Goal: Find specific page/section: Find specific page/section

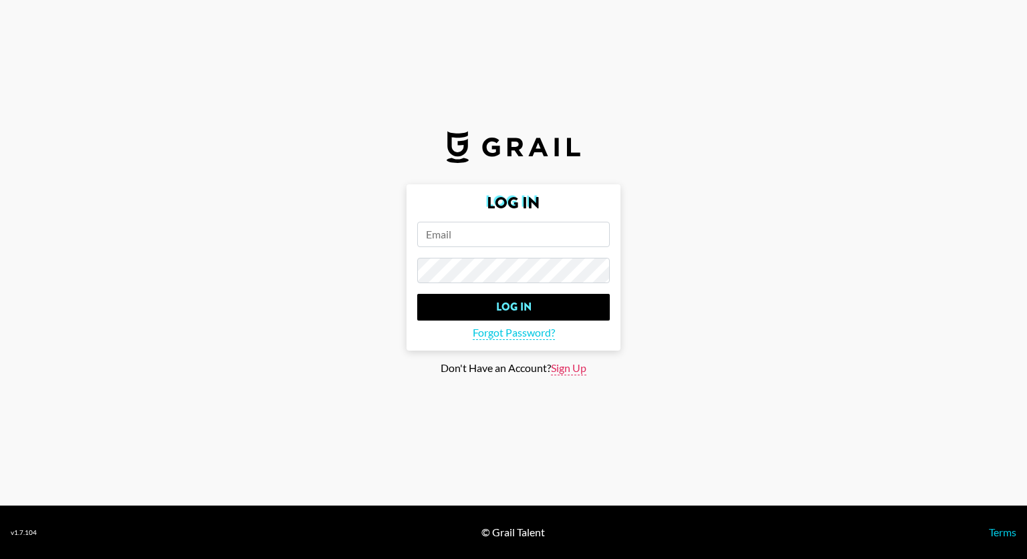
click at [559, 363] on span "Sign Up" at bounding box center [568, 369] width 35 height 14
type input "Sign Up"
click at [468, 231] on input "email" at bounding box center [513, 234] width 192 height 25
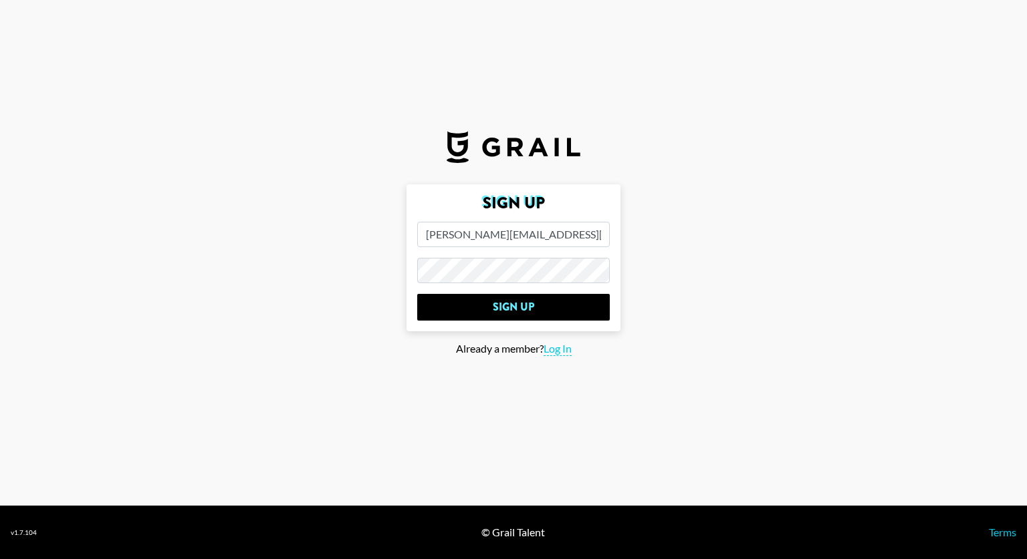
type input "[PERSON_NAME][EMAIL_ADDRESS][PERSON_NAME][DOMAIN_NAME]"
click at [417, 294] on input "Sign Up" at bounding box center [513, 307] width 192 height 27
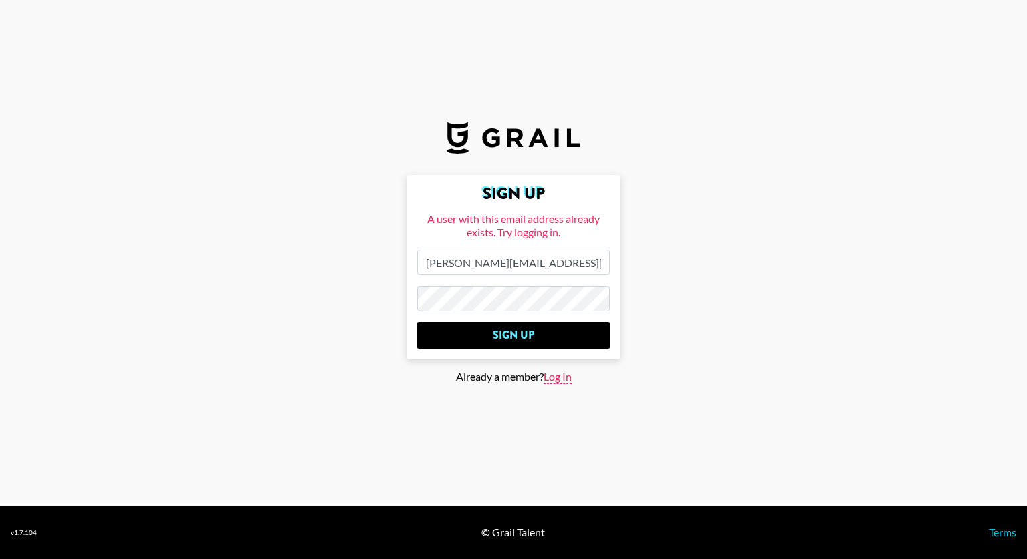
click at [555, 380] on span "Log In" at bounding box center [557, 377] width 28 height 14
type input "Log In"
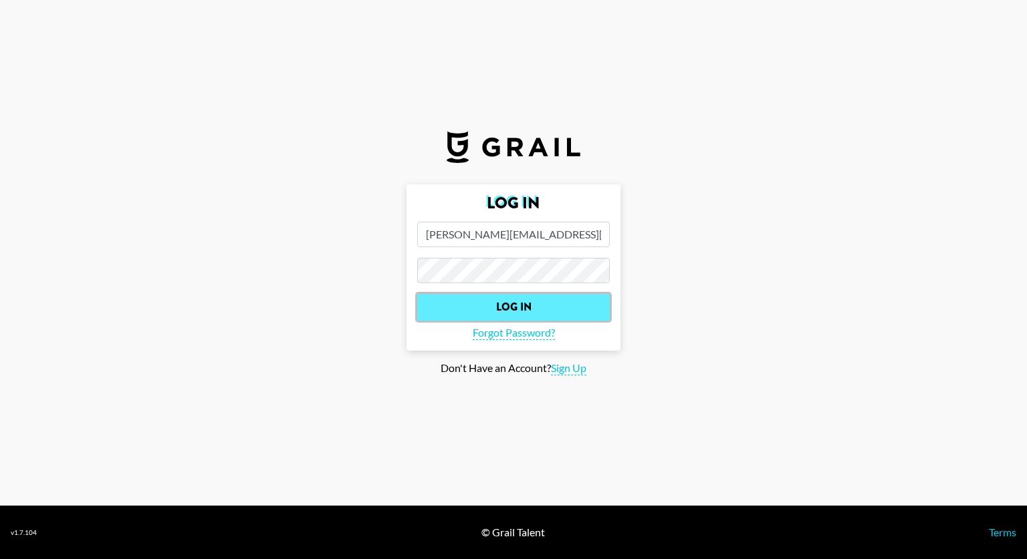
click at [541, 309] on input "Log In" at bounding box center [513, 307] width 192 height 27
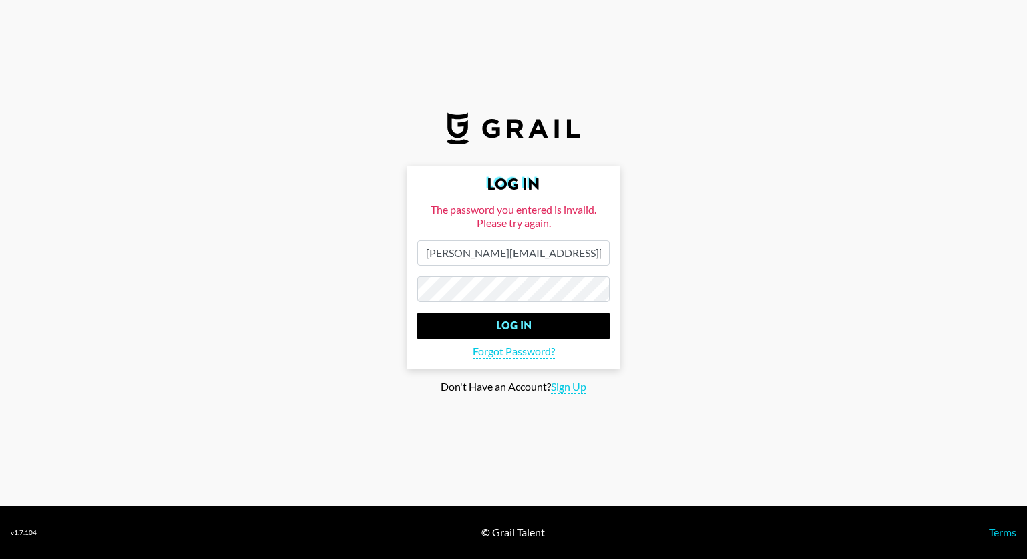
click at [417, 313] on input "Log In" at bounding box center [513, 326] width 192 height 27
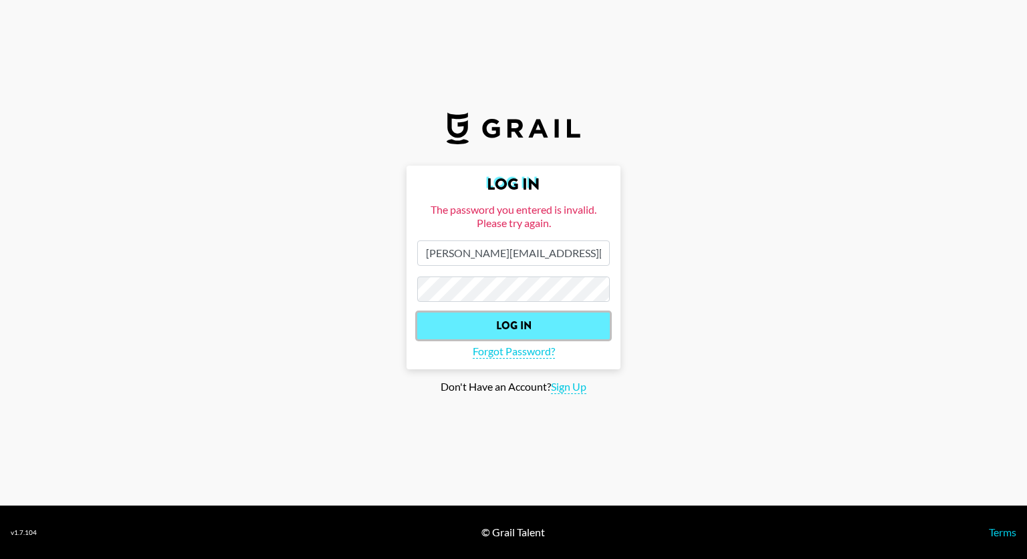
click at [526, 329] on input "Log In" at bounding box center [513, 326] width 192 height 27
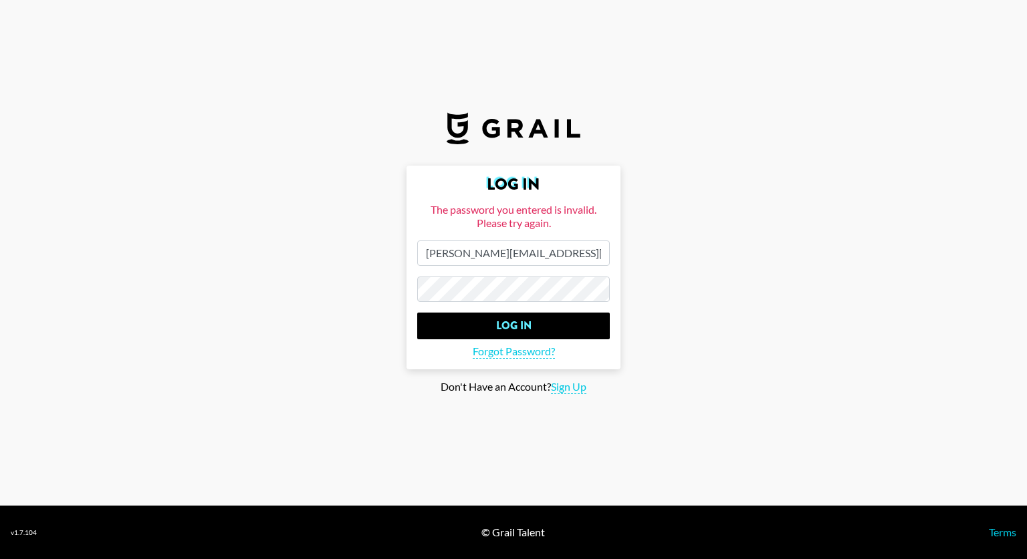
click at [417, 313] on input "Log In" at bounding box center [513, 326] width 192 height 27
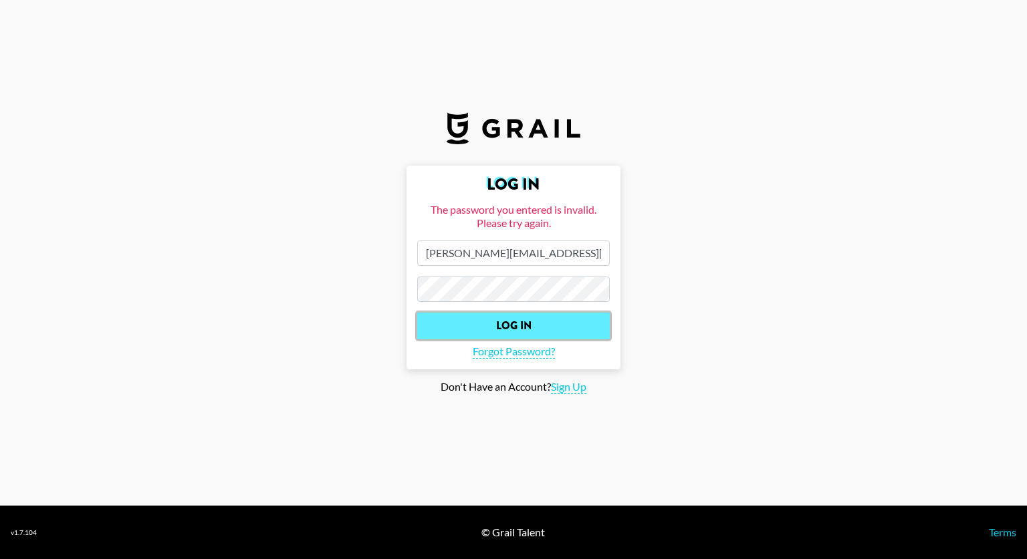
click at [525, 327] on input "Log In" at bounding box center [513, 326] width 192 height 27
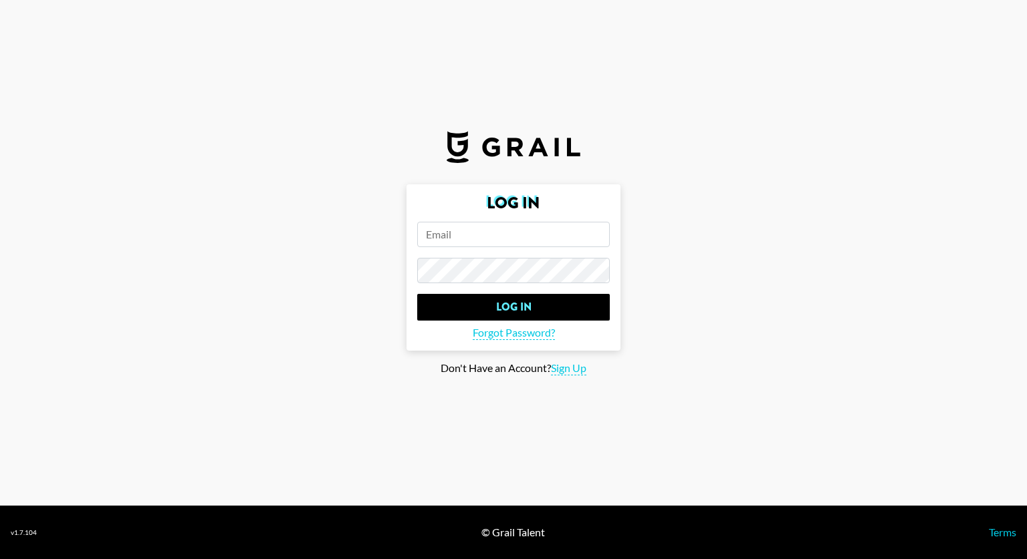
click at [472, 237] on input "email" at bounding box center [513, 234] width 192 height 25
type input "[PERSON_NAME][EMAIL_ADDRESS][PERSON_NAME][DOMAIN_NAME]"
click at [417, 294] on input "Log In" at bounding box center [513, 307] width 192 height 27
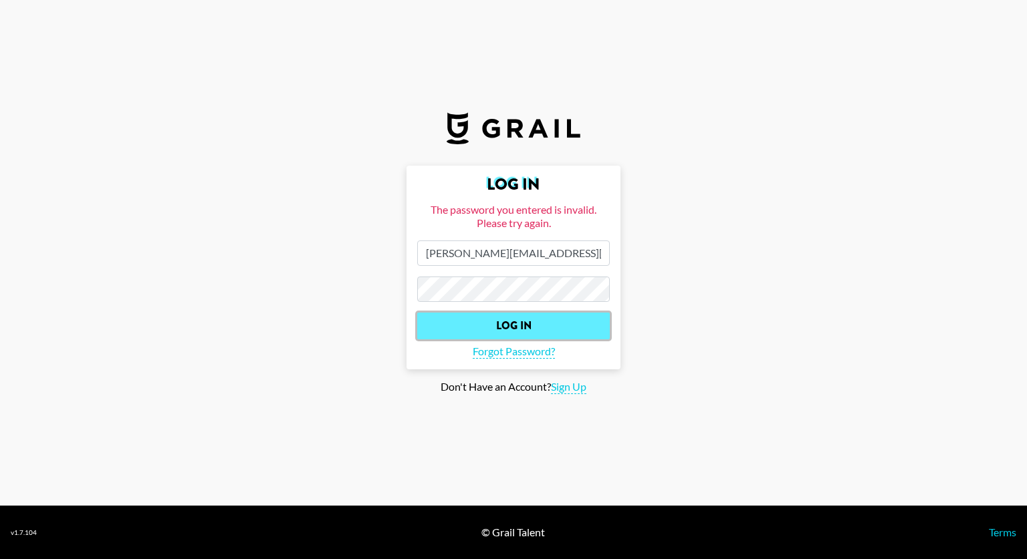
click at [502, 333] on input "Log In" at bounding box center [513, 326] width 192 height 27
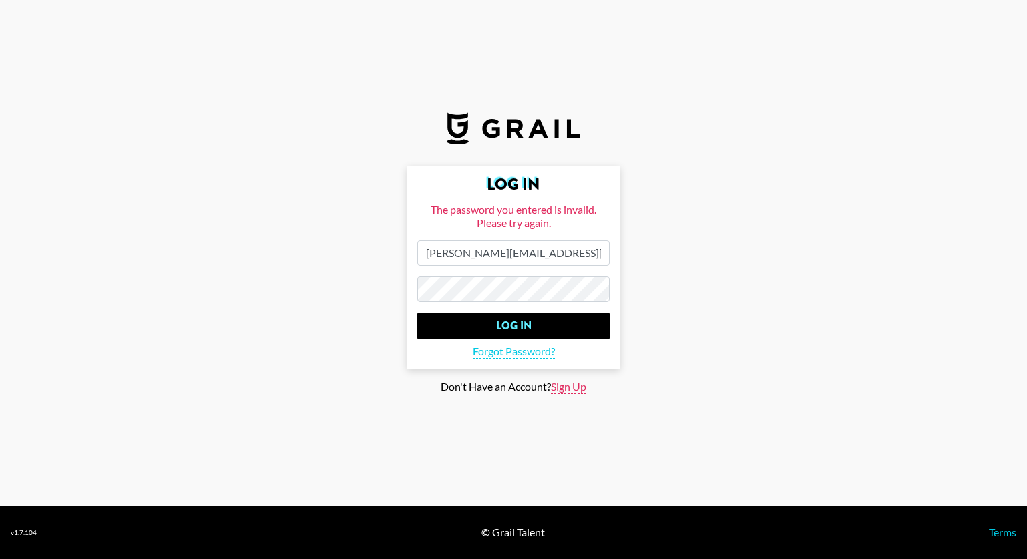
click at [567, 390] on span "Sign Up" at bounding box center [568, 387] width 35 height 14
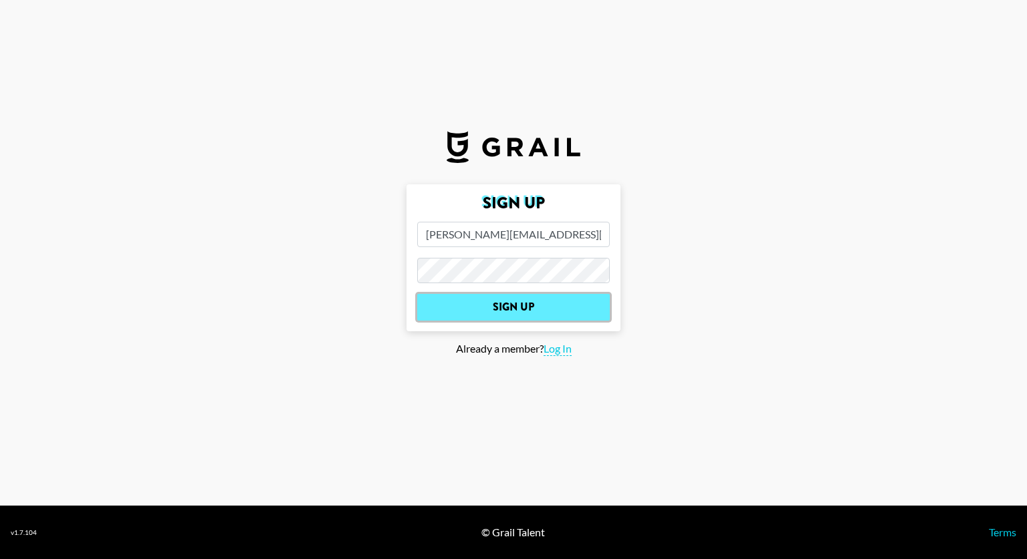
click at [559, 311] on input "Sign Up" at bounding box center [513, 307] width 192 height 27
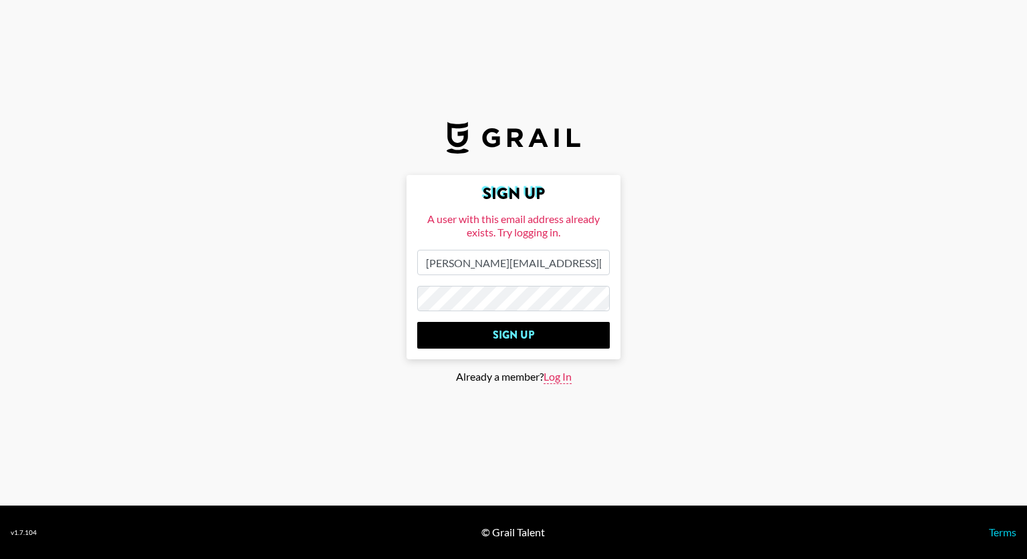
click at [558, 374] on span "Log In" at bounding box center [557, 377] width 28 height 14
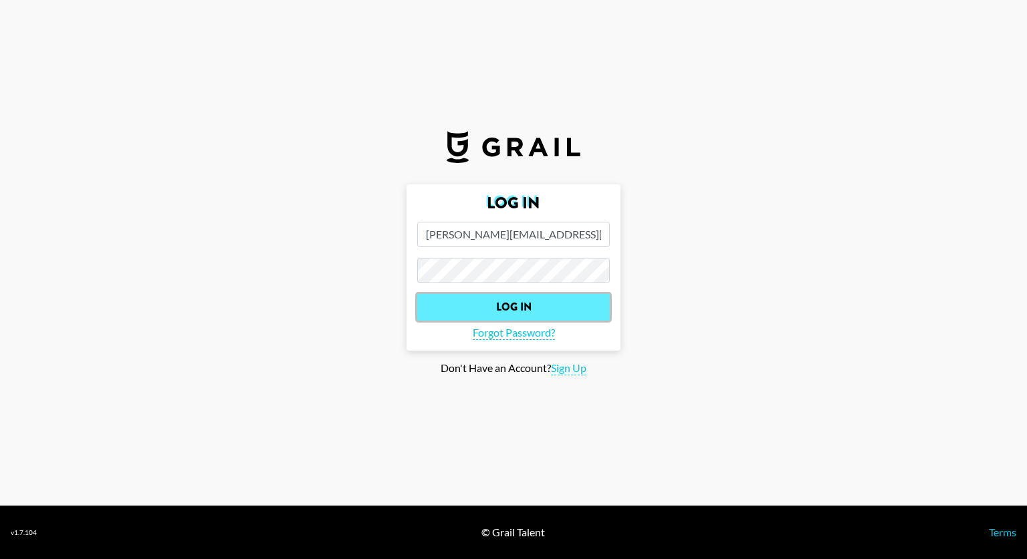
click at [535, 305] on input "Log In" at bounding box center [513, 307] width 192 height 27
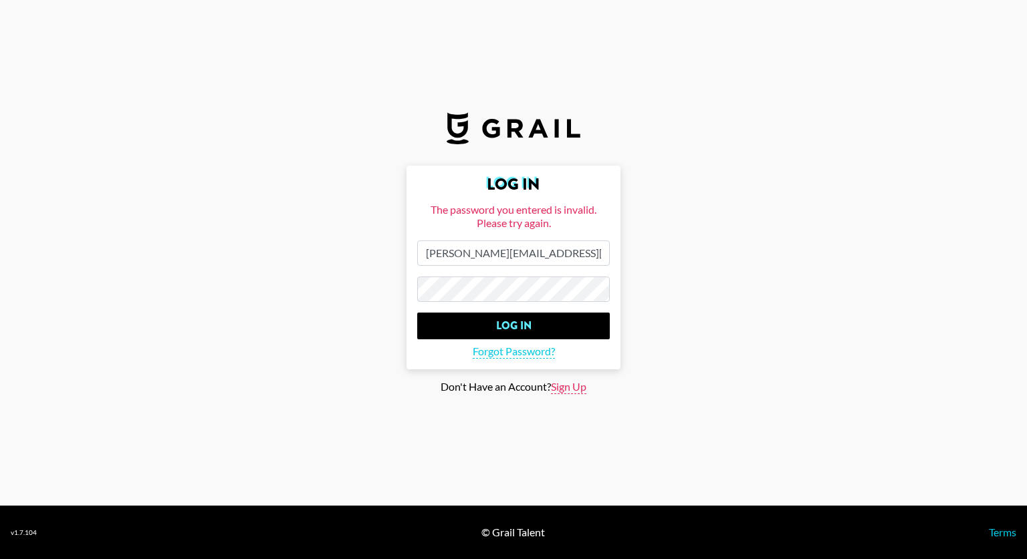
click at [563, 388] on span "Sign Up" at bounding box center [568, 387] width 35 height 14
type input "Sign Up"
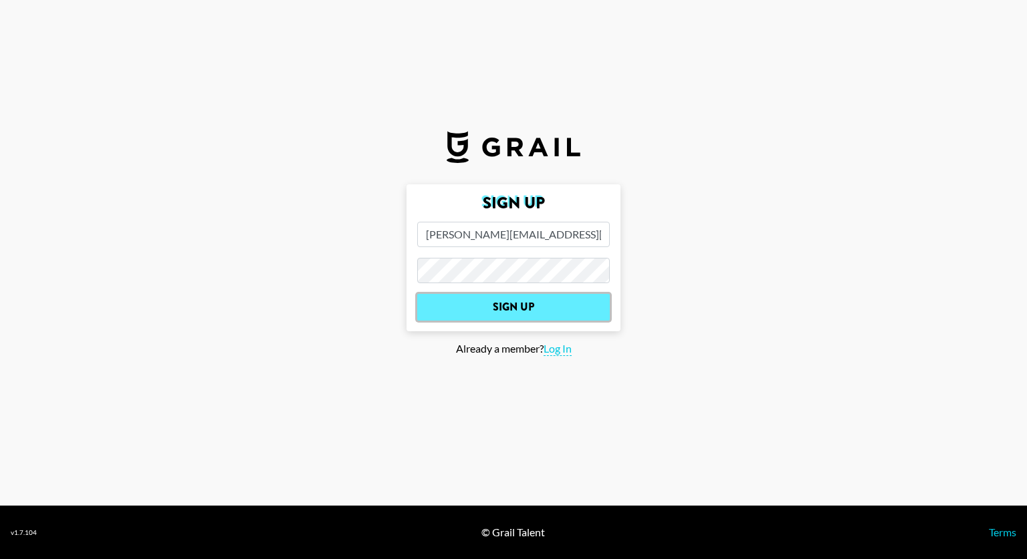
click at [515, 306] on input "Sign Up" at bounding box center [513, 307] width 192 height 27
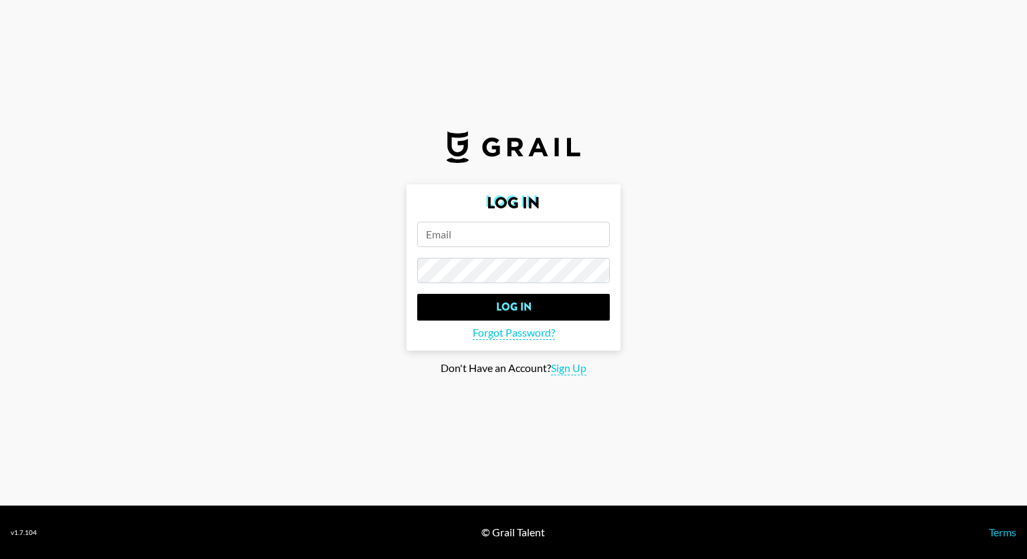
click at [558, 233] on input "email" at bounding box center [513, 234] width 192 height 25
type input "[PERSON_NAME][EMAIL_ADDRESS][PERSON_NAME][DOMAIN_NAME]"
click at [527, 334] on span "Forgot Password?" at bounding box center [514, 333] width 82 height 14
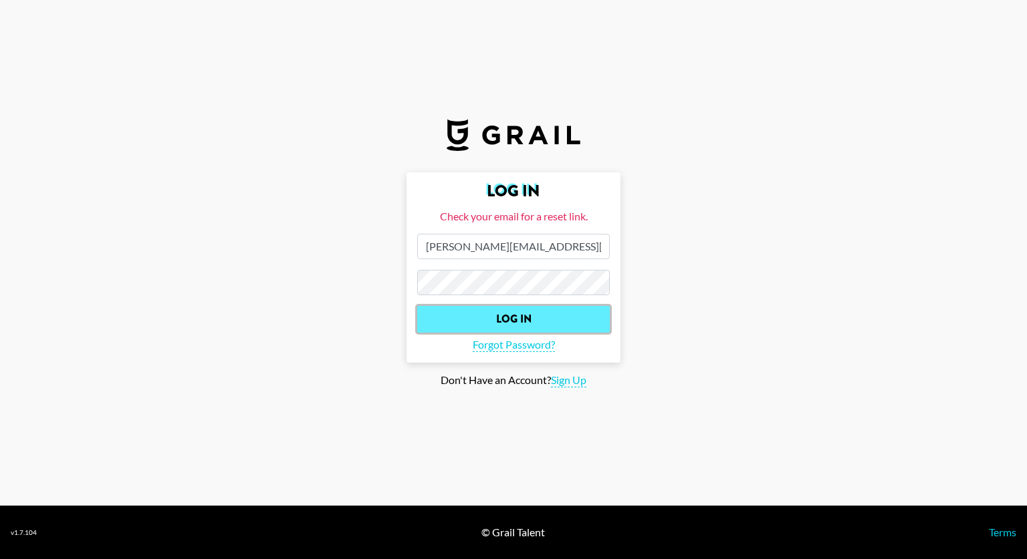
click at [474, 311] on input "Log In" at bounding box center [513, 319] width 192 height 27
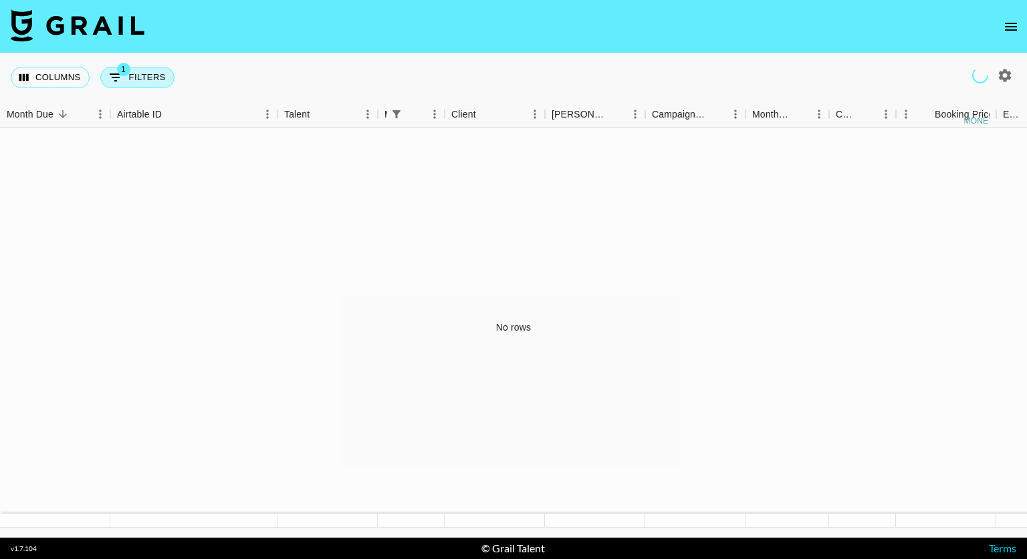
click at [124, 76] on span "1" at bounding box center [123, 69] width 13 height 13
select select "managerIds"
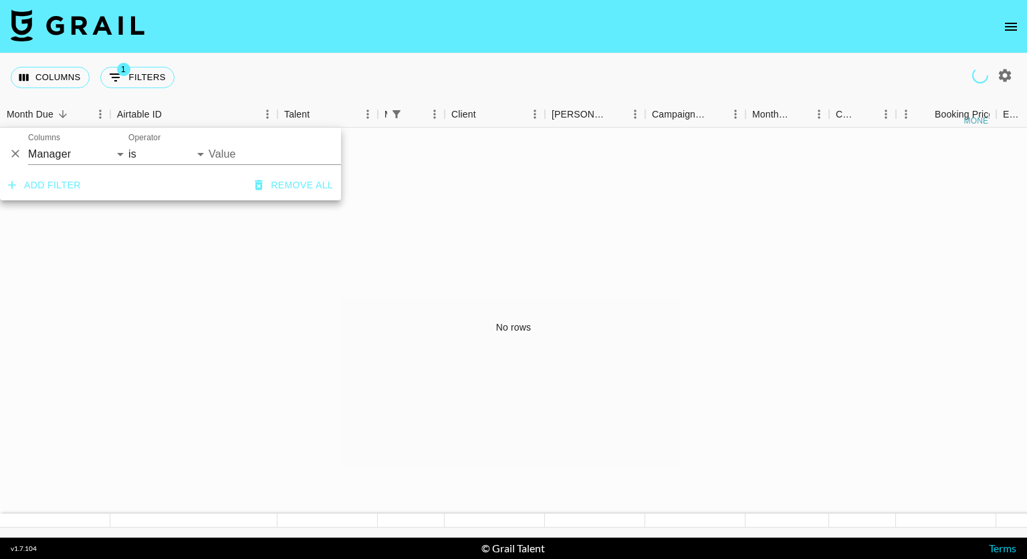
click at [100, 248] on div "No rows" at bounding box center [513, 328] width 1027 height 400
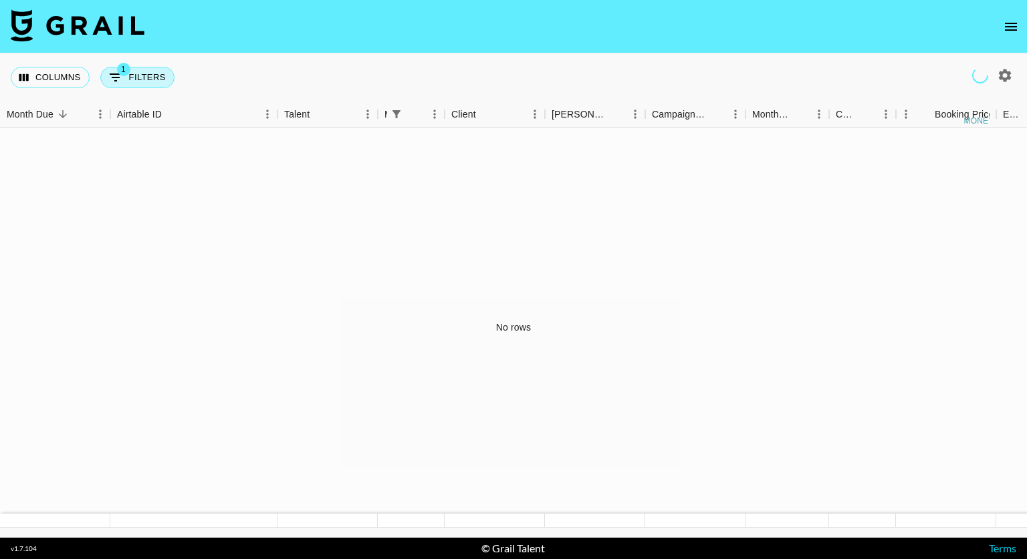
click at [121, 82] on icon "Show filters" at bounding box center [116, 78] width 16 height 16
select select "managerIds"
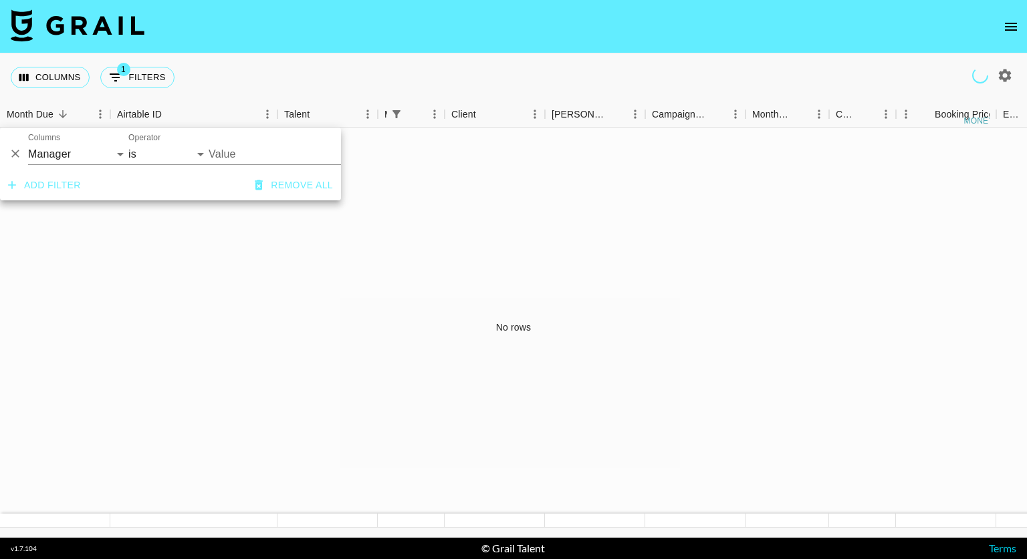
click at [219, 282] on div "No rows" at bounding box center [513, 328] width 1027 height 400
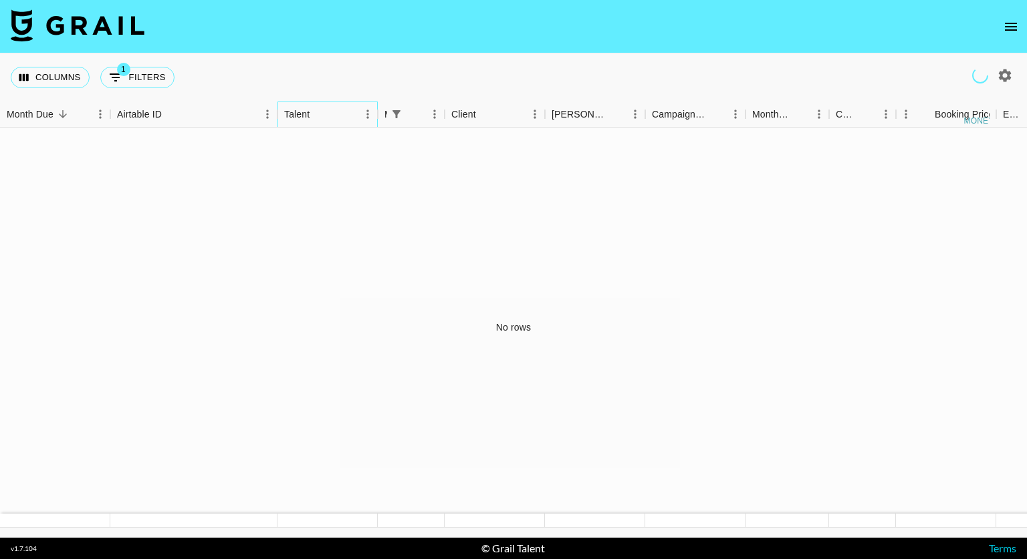
click at [287, 119] on div "Talent" at bounding box center [296, 115] width 25 height 26
click at [1009, 29] on icon "open drawer" at bounding box center [1011, 27] width 16 height 16
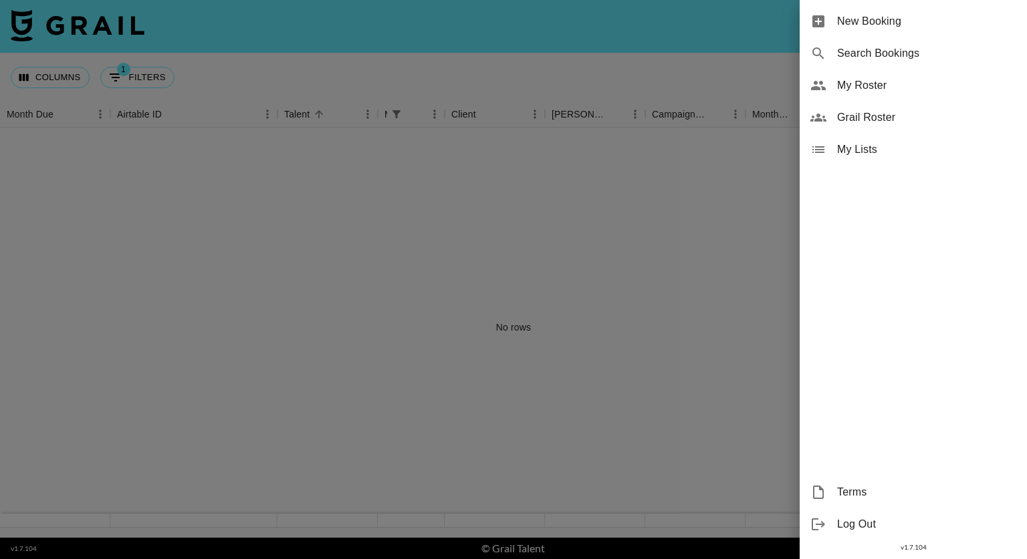
click at [890, 47] on span "Search Bookings" at bounding box center [926, 53] width 179 height 16
select select "id"
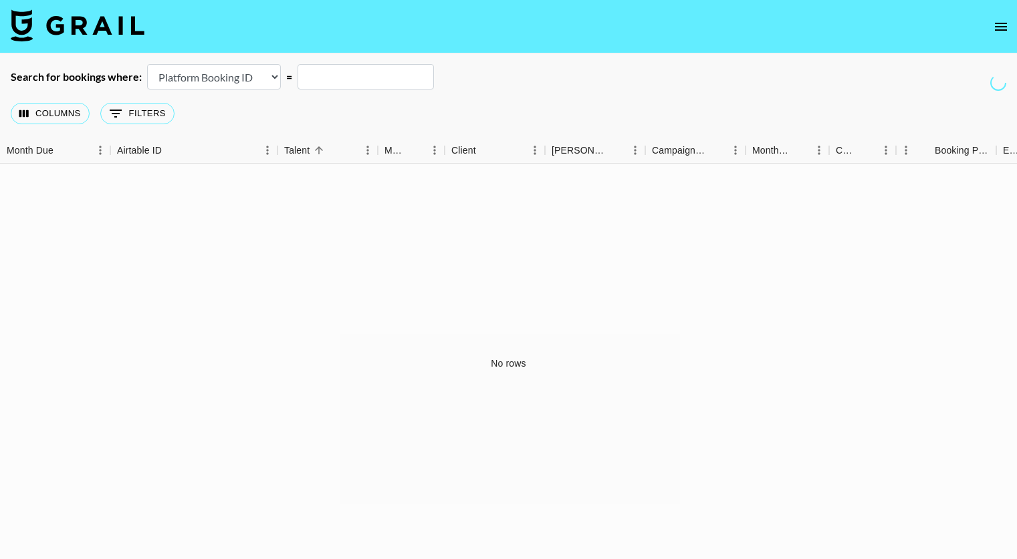
click at [356, 78] on input "text" at bounding box center [365, 76] width 136 height 25
click at [258, 84] on select "Airtable Booking ID Platform Booking ID Platform Campaign ID" at bounding box center [214, 76] width 134 height 25
click at [341, 83] on input "text" at bounding box center [365, 76] width 136 height 25
click at [1008, 29] on icon "open drawer" at bounding box center [1000, 27] width 16 height 16
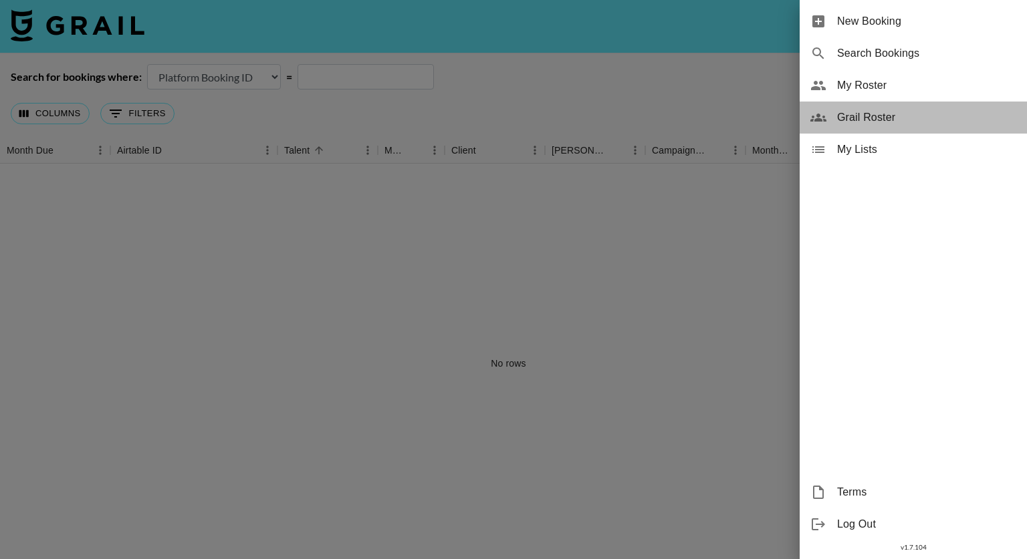
click at [882, 118] on span "Grail Roster" at bounding box center [926, 118] width 179 height 16
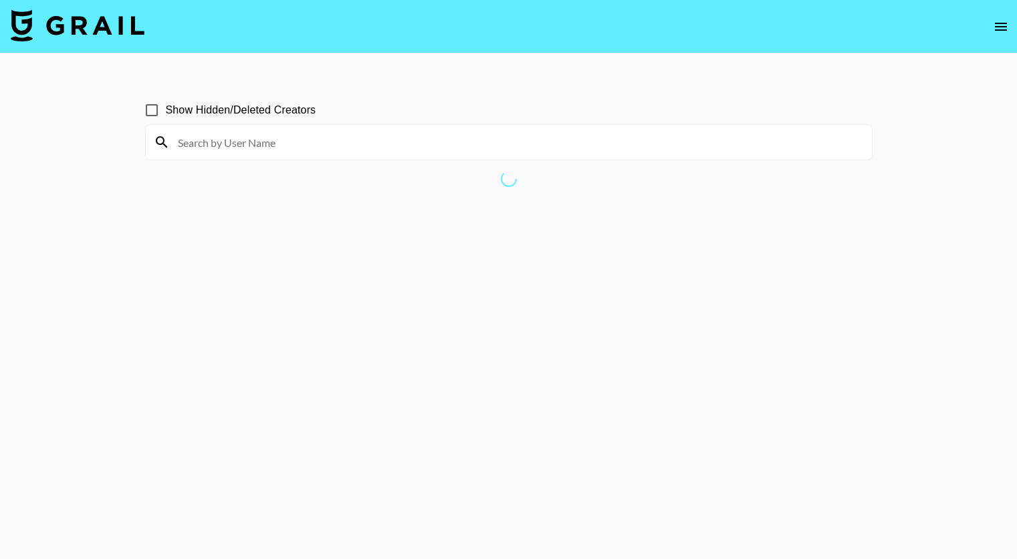
click at [209, 142] on input at bounding box center [517, 142] width 694 height 21
click at [150, 109] on input "Show Hidden/Deleted Creators" at bounding box center [152, 110] width 28 height 28
checkbox input "true"
click at [209, 150] on input at bounding box center [517, 142] width 694 height 21
click at [244, 139] on input at bounding box center [517, 142] width 694 height 21
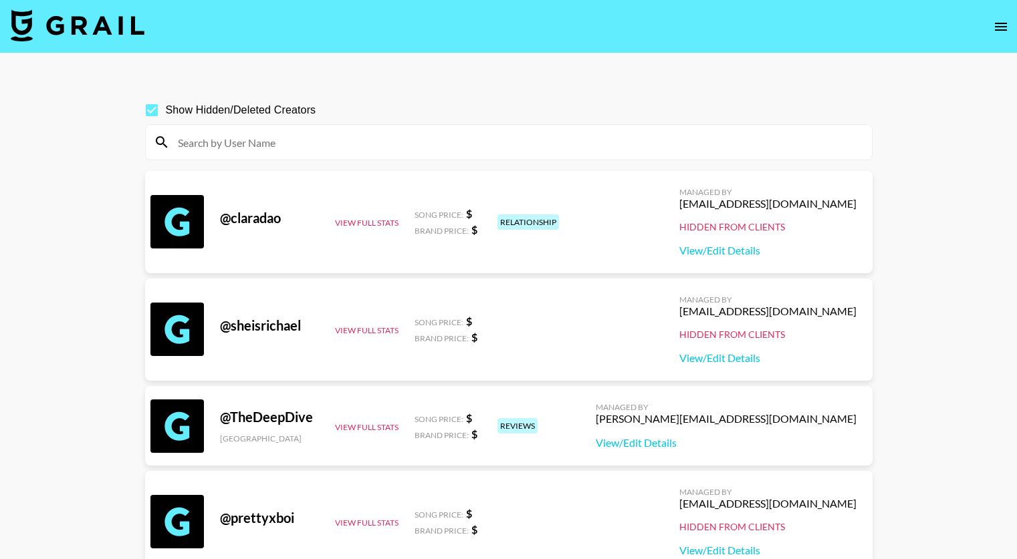
click at [335, 138] on input at bounding box center [517, 142] width 694 height 21
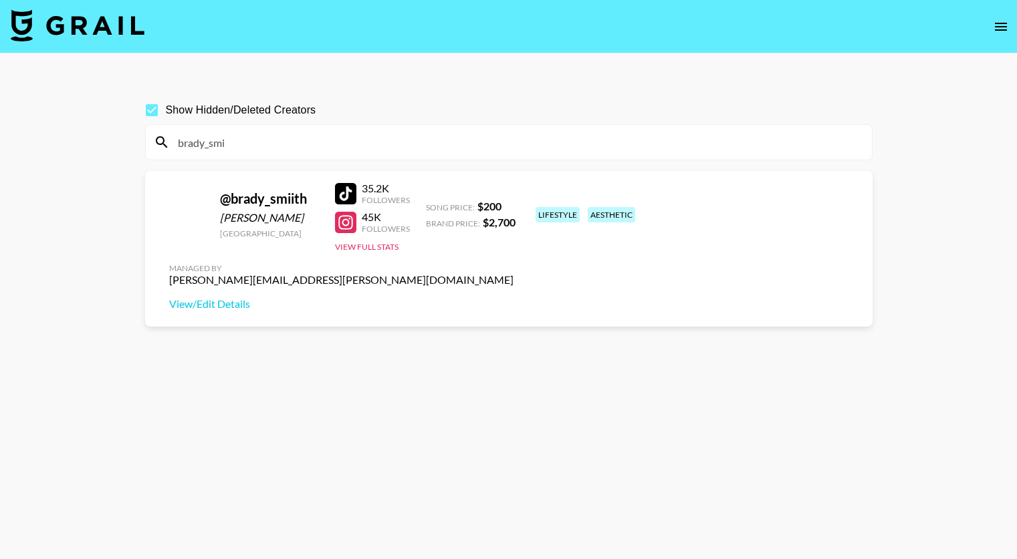
type input "brady_smi"
